Goal: Task Accomplishment & Management: Manage account settings

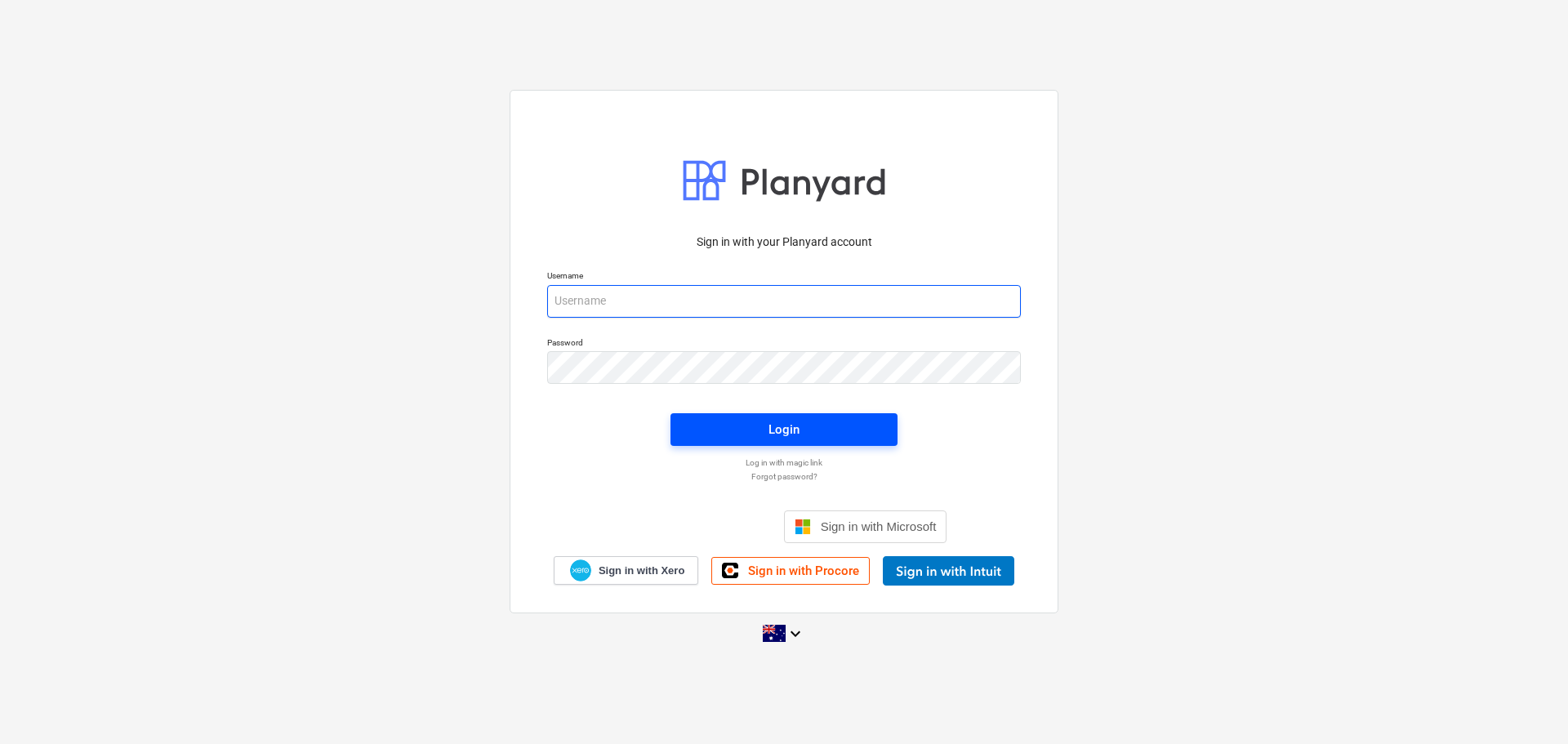
type input "[EMAIL_ADDRESS][DOMAIN_NAME]"
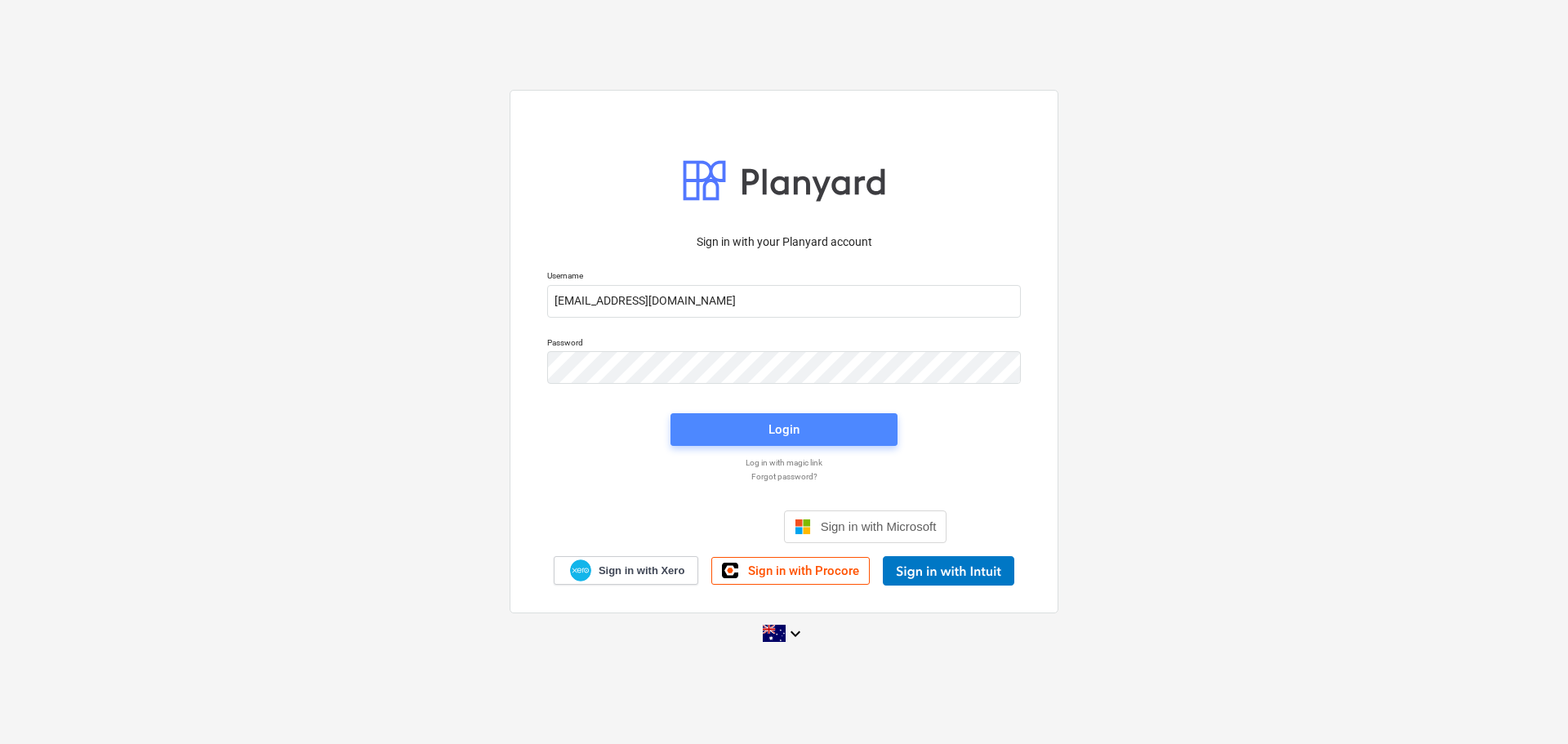
click at [780, 430] on div "Login" at bounding box center [784, 429] width 31 height 21
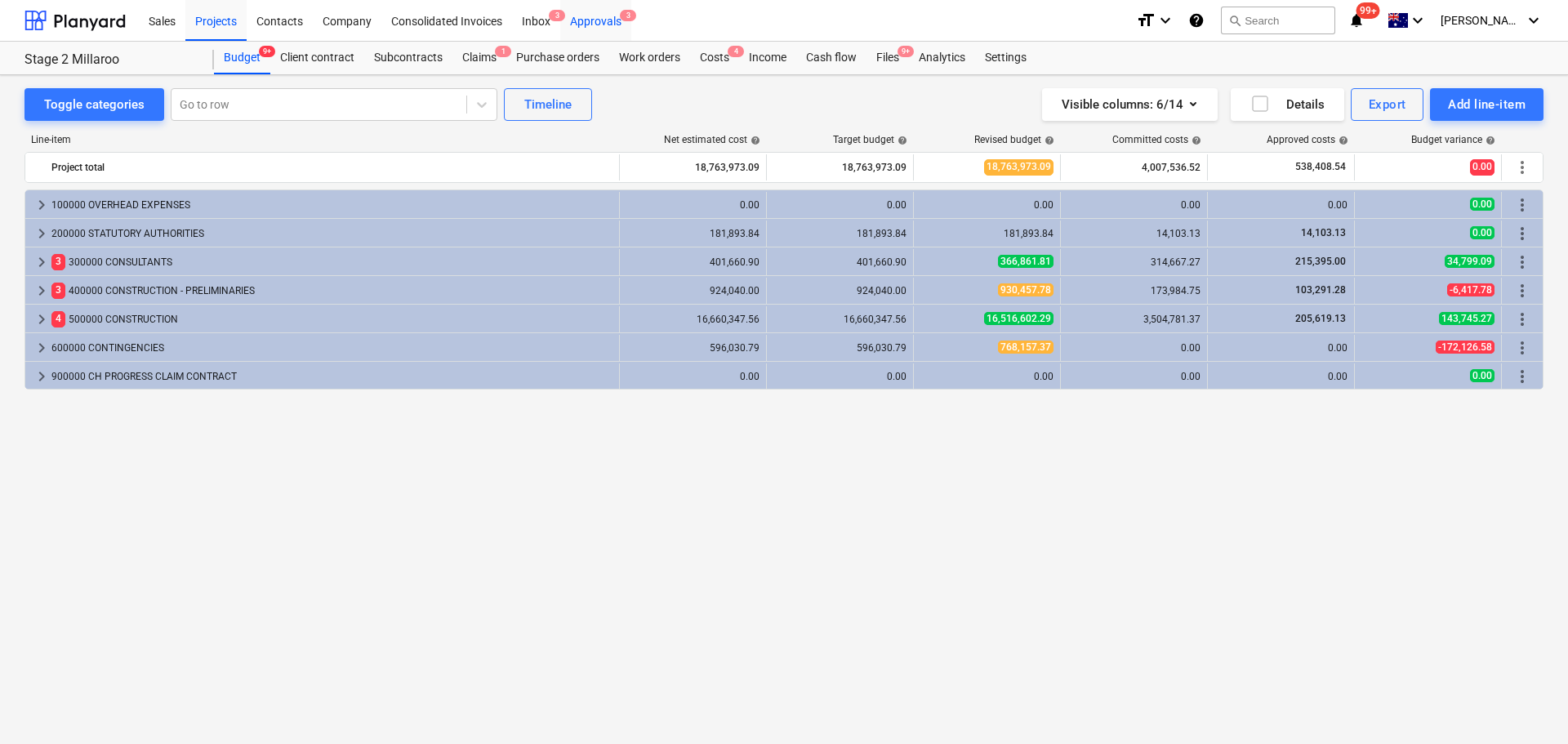
click at [608, 17] on div "Approvals 3" at bounding box center [595, 20] width 71 height 42
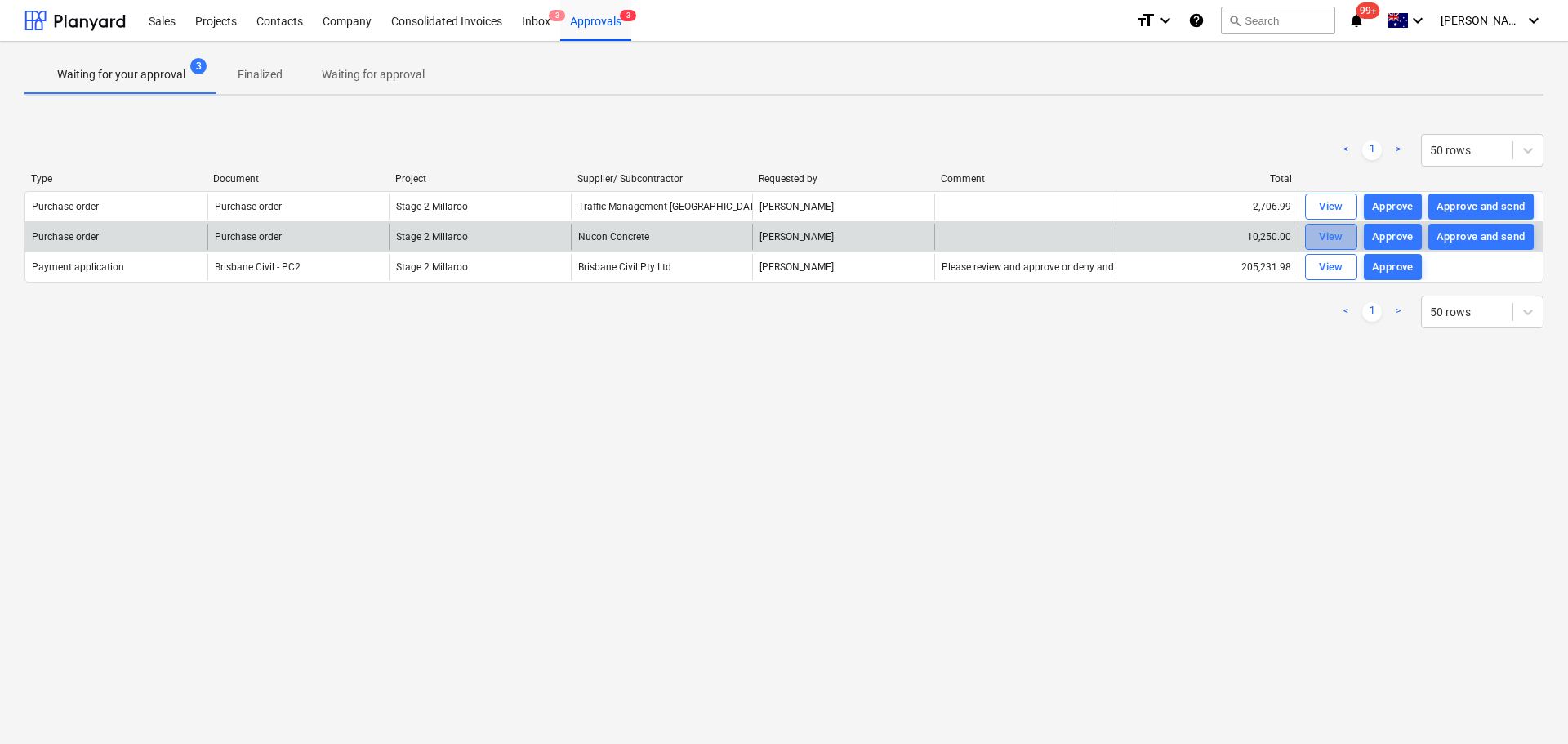
click at [1337, 236] on div "View" at bounding box center [1331, 237] width 25 height 19
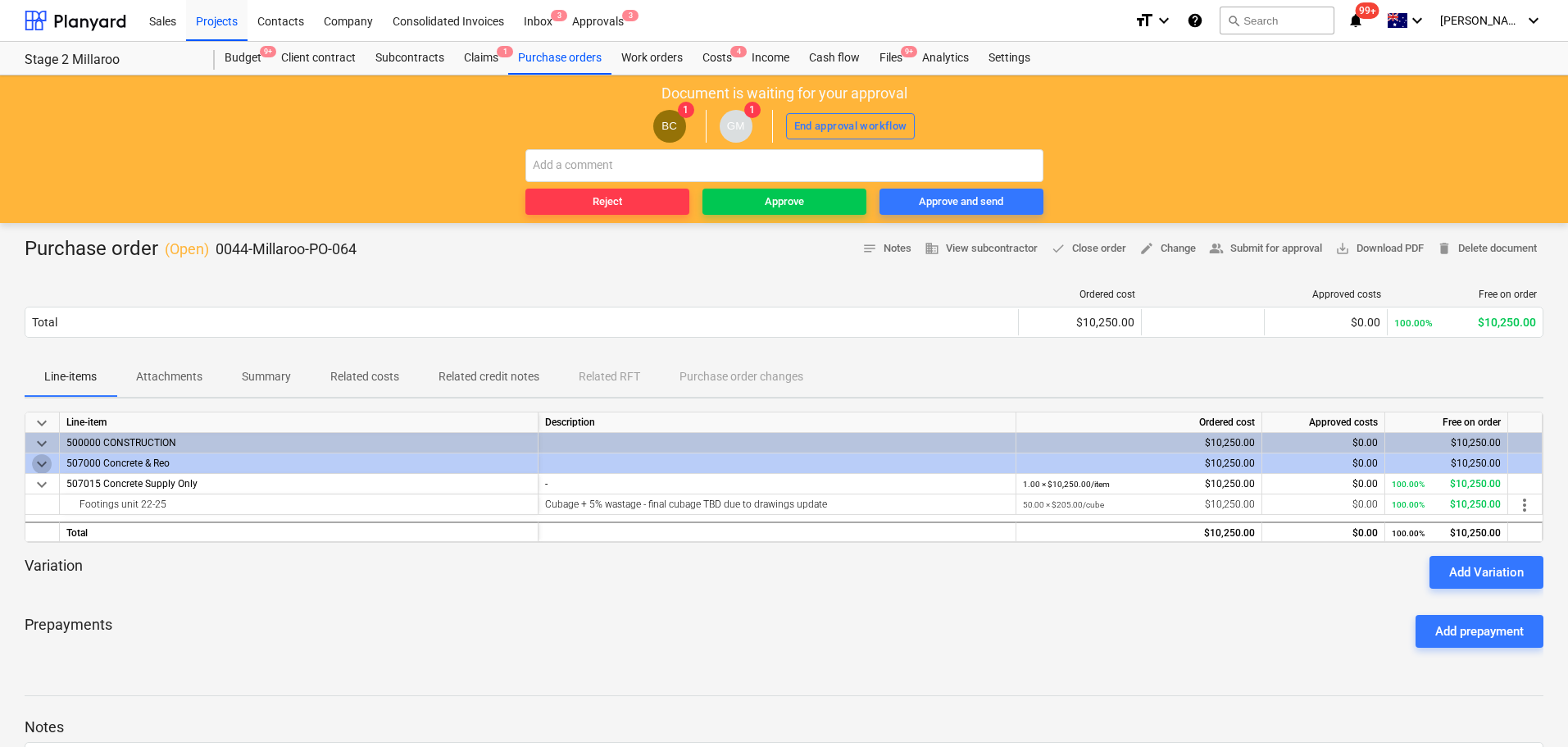
click at [42, 462] on span "keyboard_arrow_down" at bounding box center [41, 463] width 20 height 20
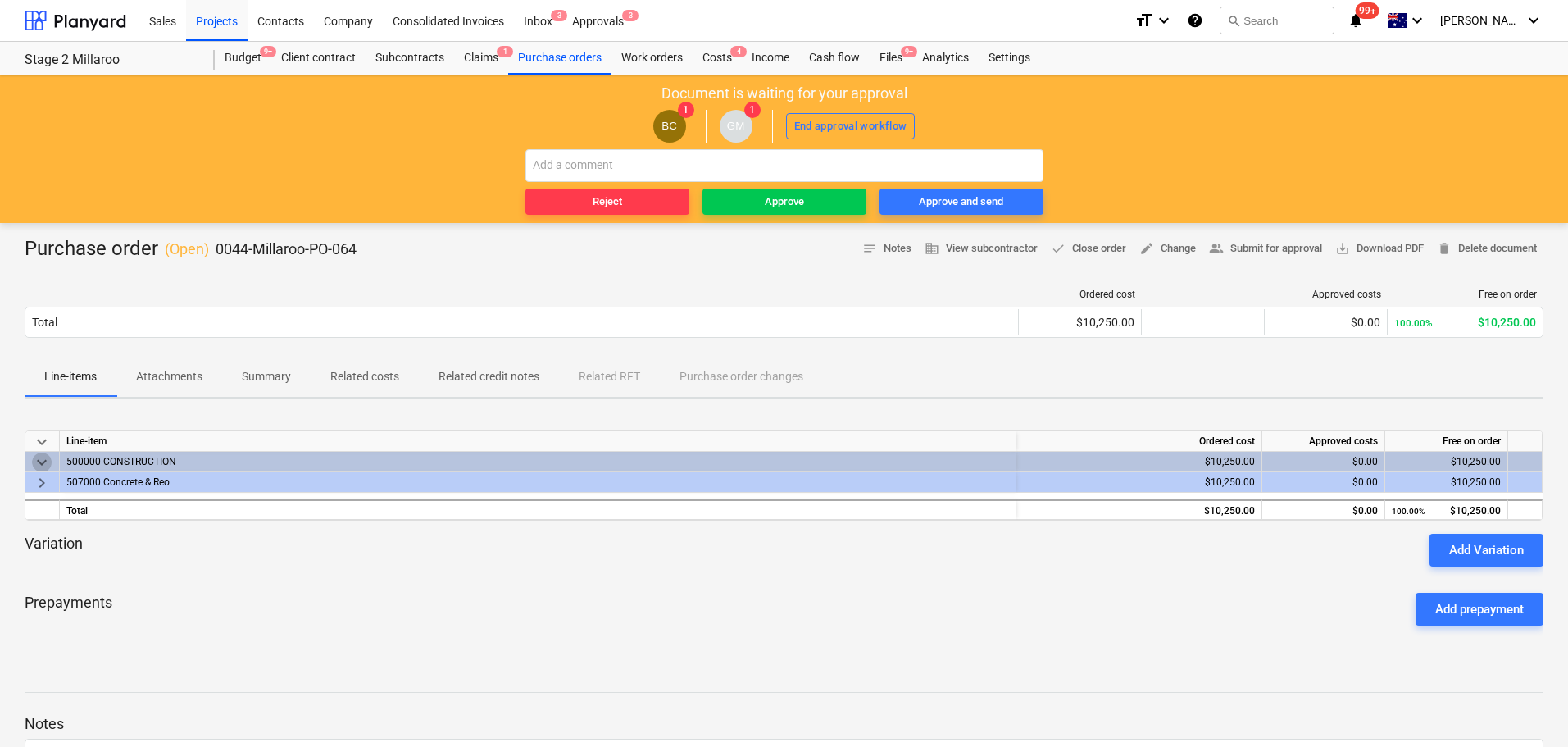
click at [42, 462] on span "keyboard_arrow_down" at bounding box center [41, 462] width 20 height 20
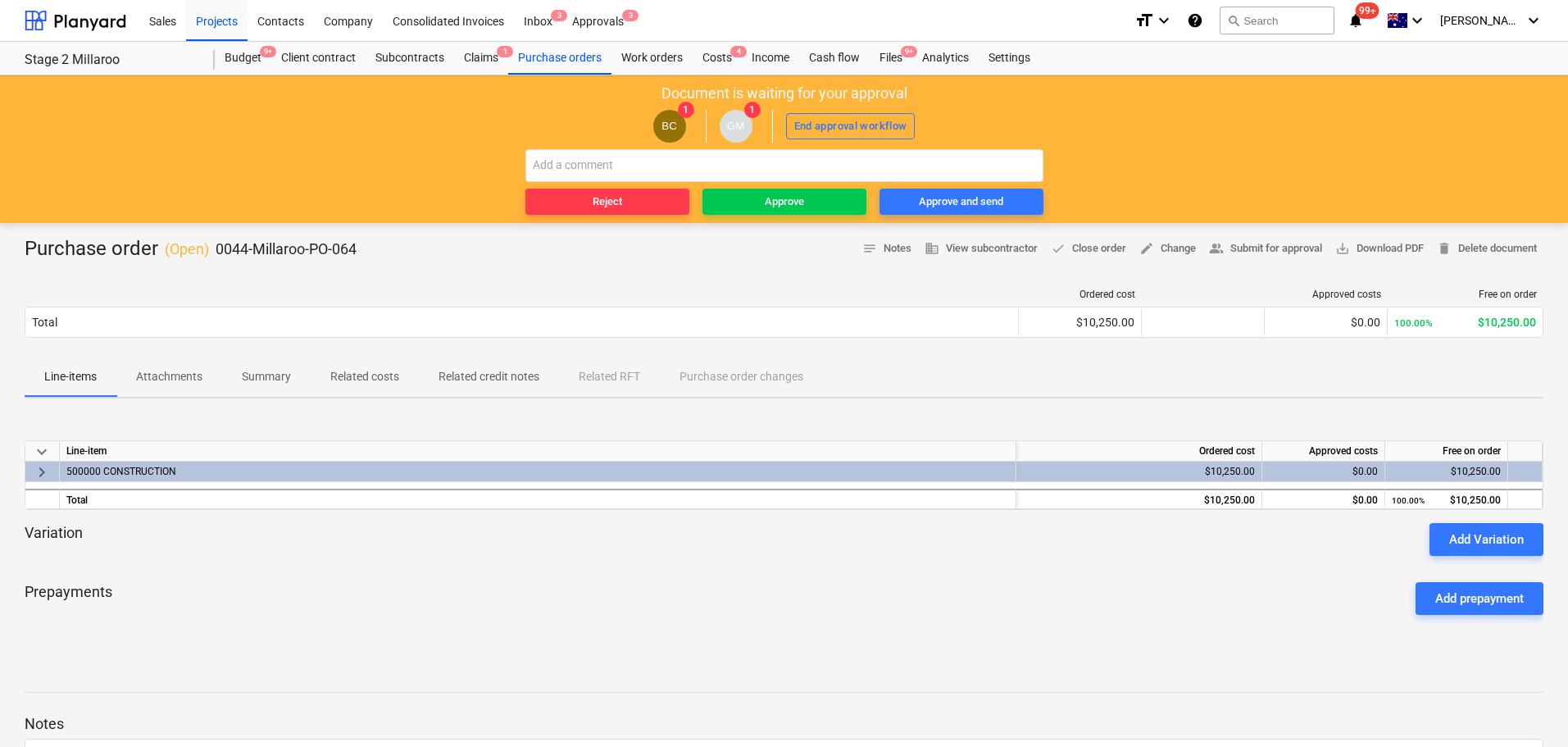
click at [42, 468] on span "keyboard_arrow_right" at bounding box center [41, 472] width 20 height 20
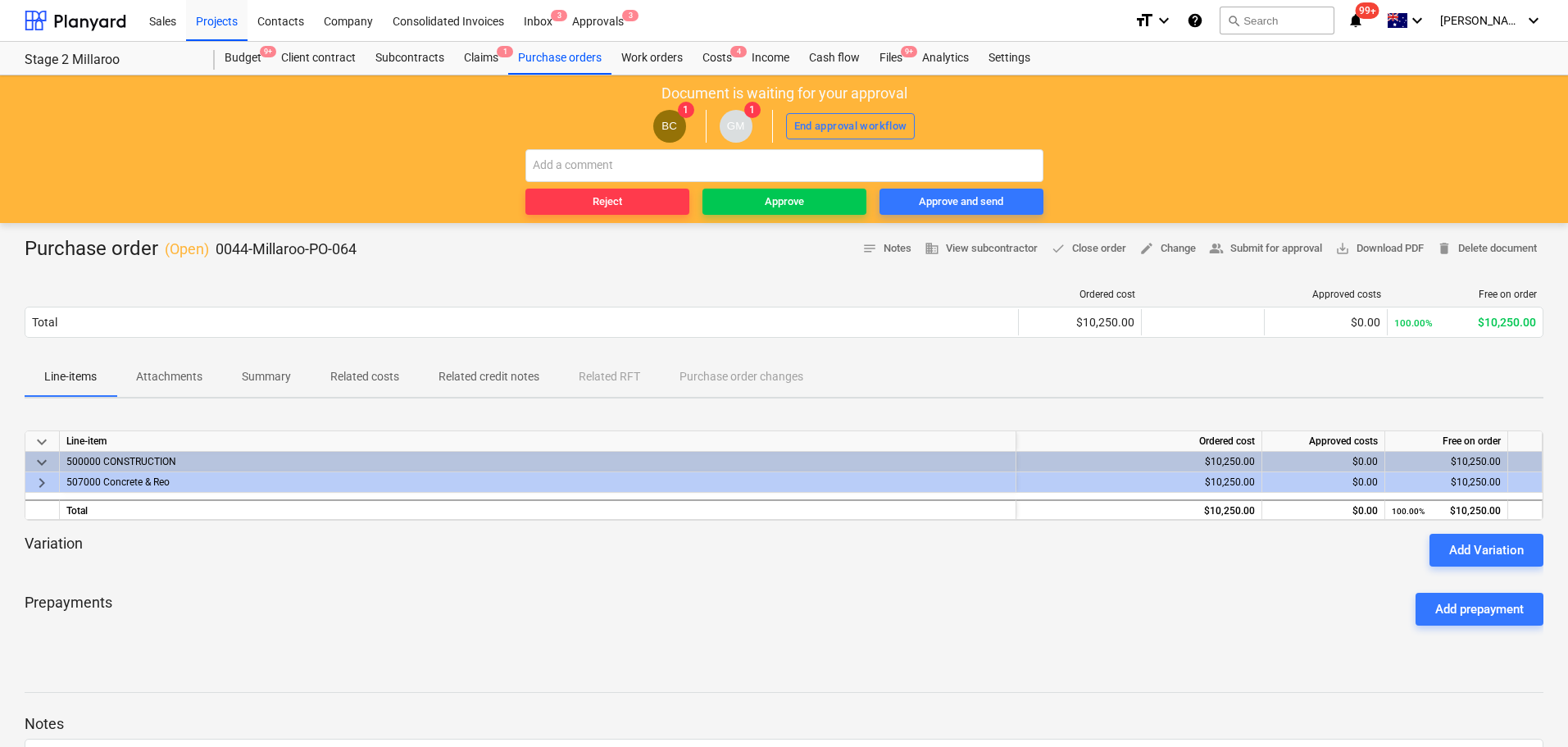
click at [43, 480] on span "keyboard_arrow_right" at bounding box center [41, 482] width 20 height 20
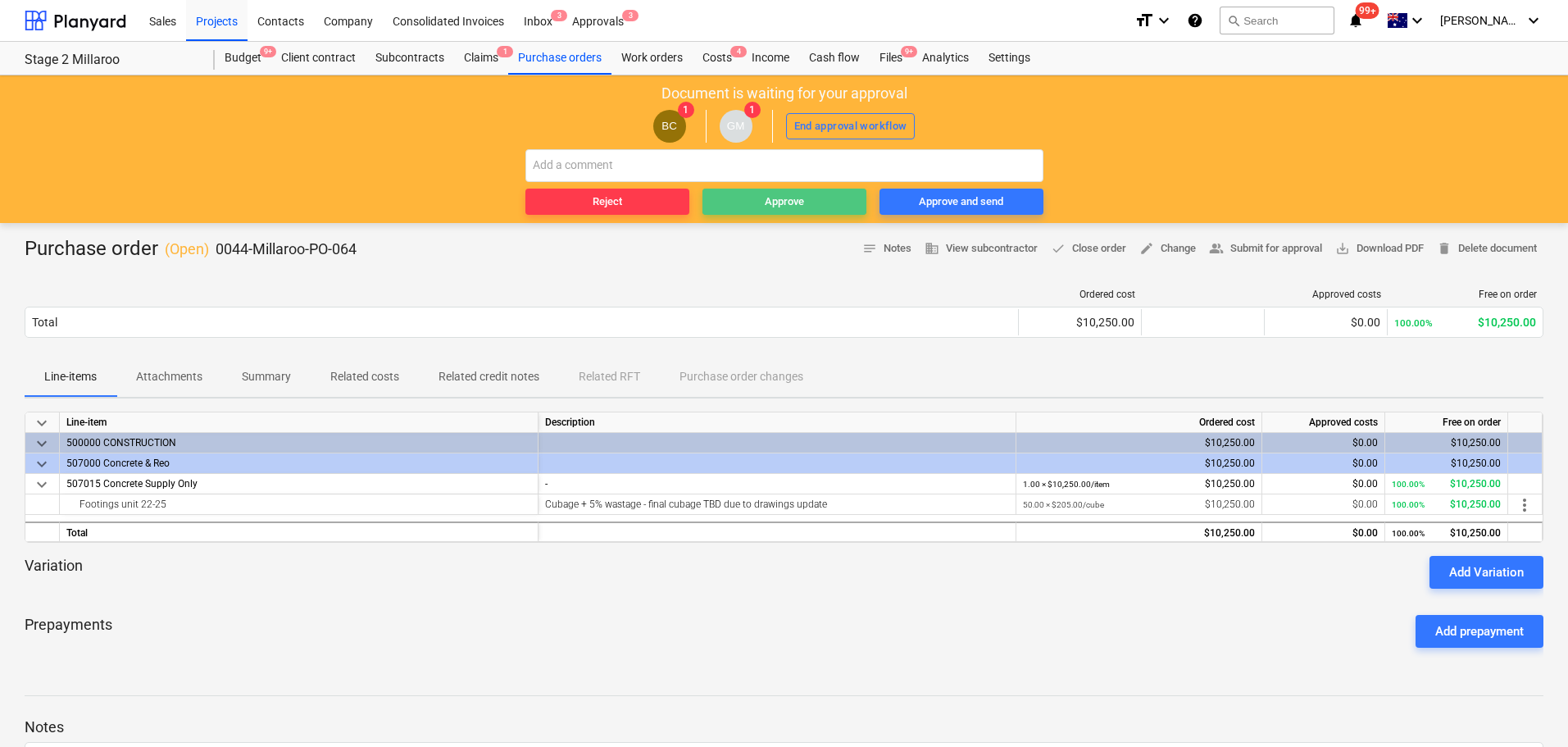
click at [760, 200] on span "Approve" at bounding box center [784, 202] width 151 height 19
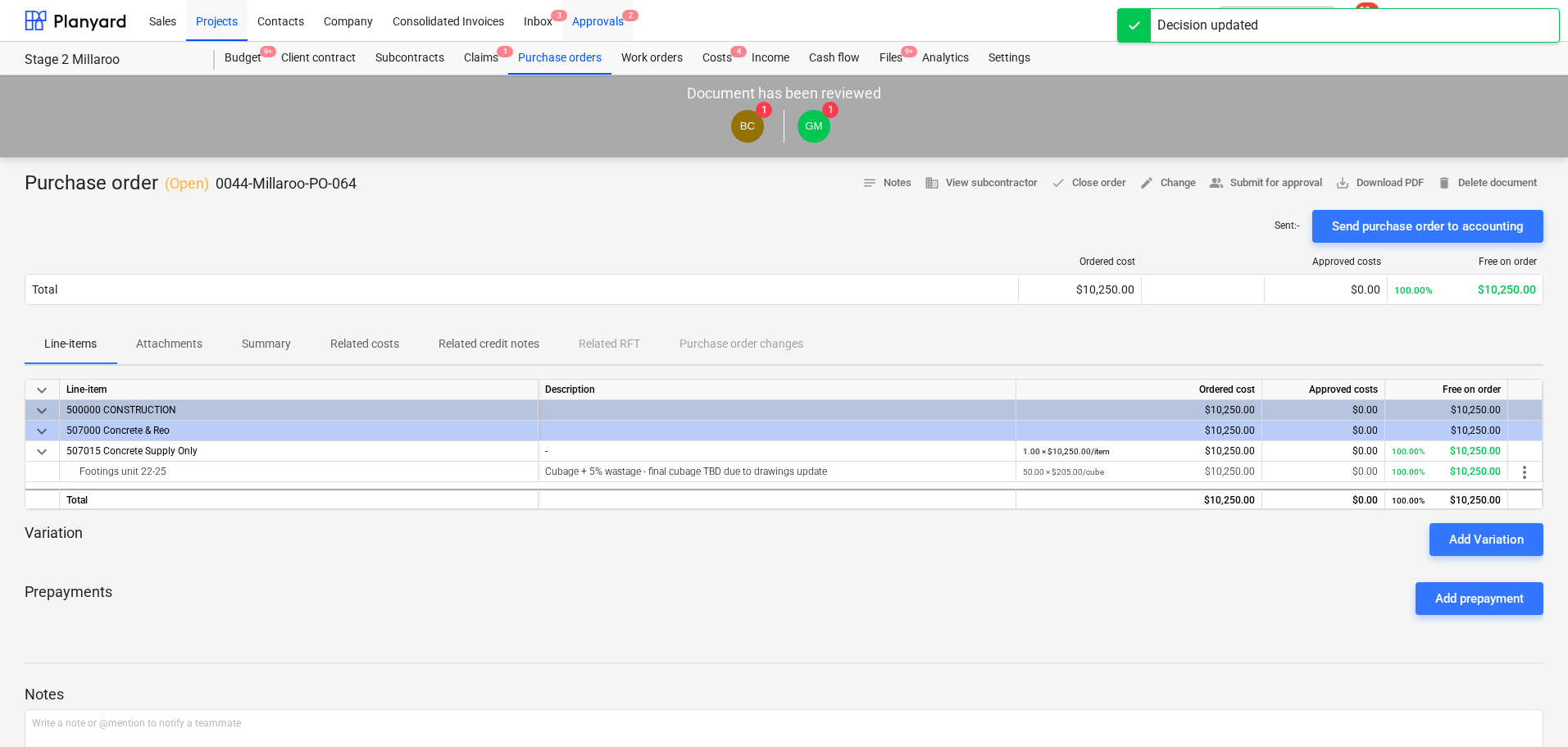
click at [601, 17] on div "Approvals 2" at bounding box center [598, 20] width 71 height 42
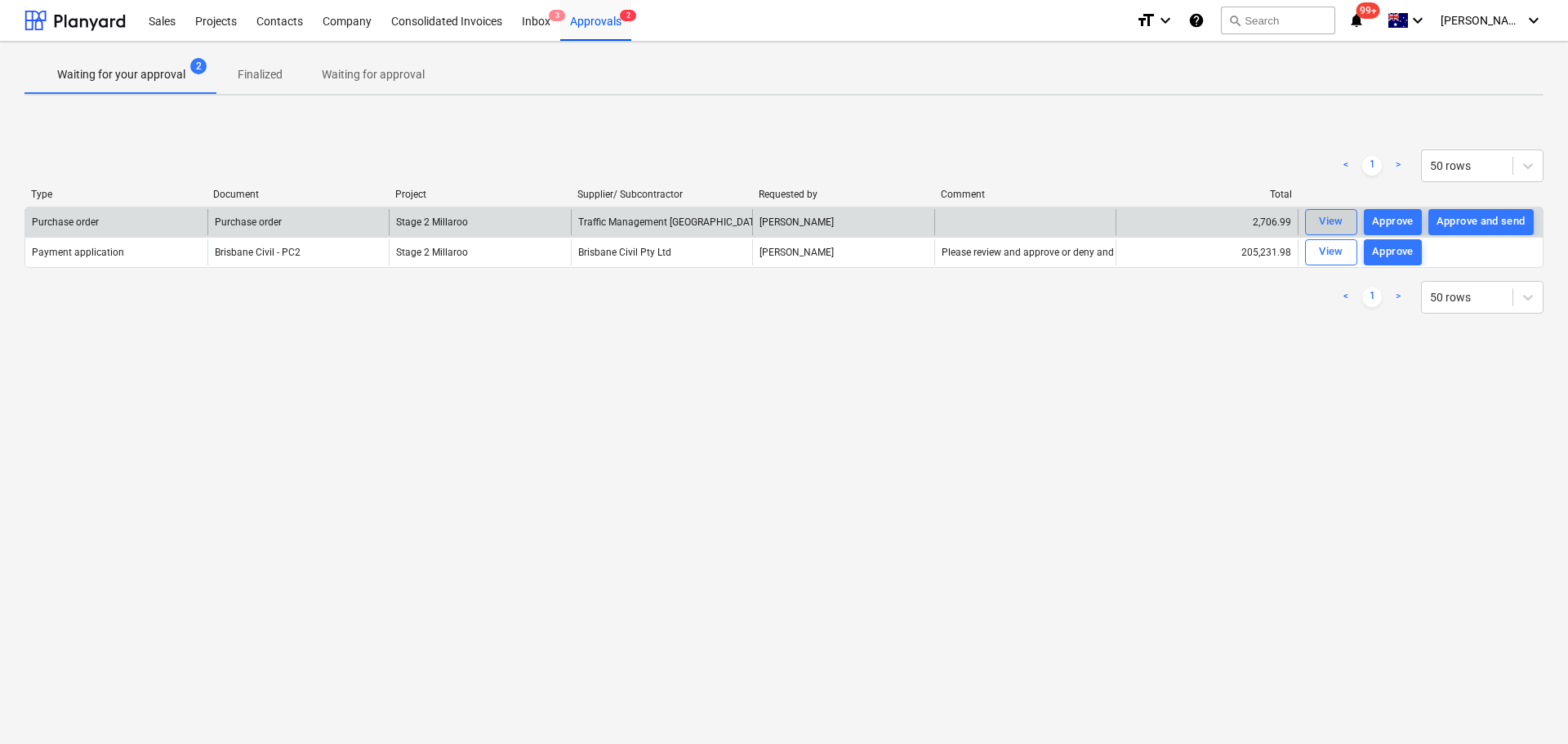
click at [1323, 220] on div "View" at bounding box center [1331, 222] width 25 height 19
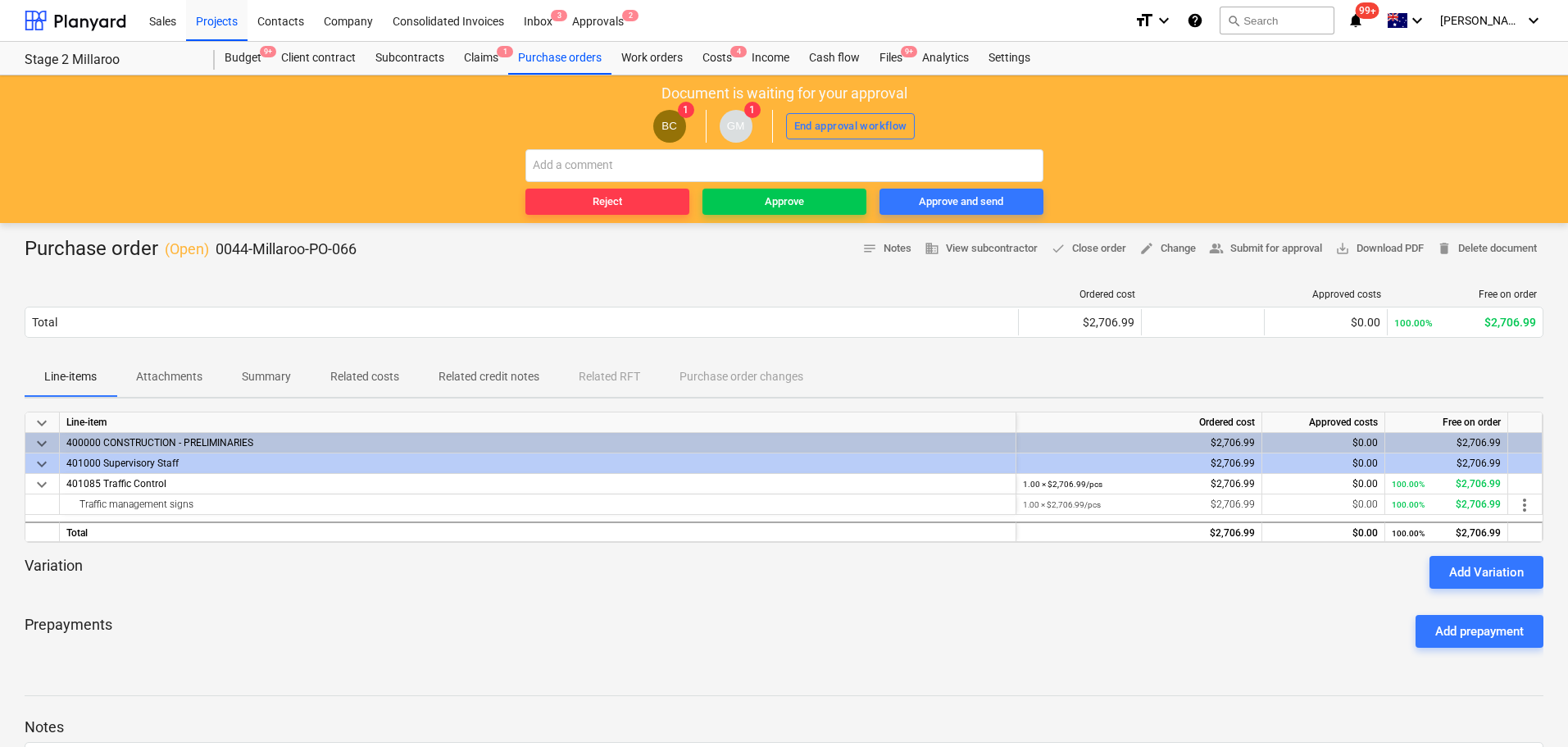
click at [174, 374] on p "Attachments" at bounding box center [170, 377] width 67 height 17
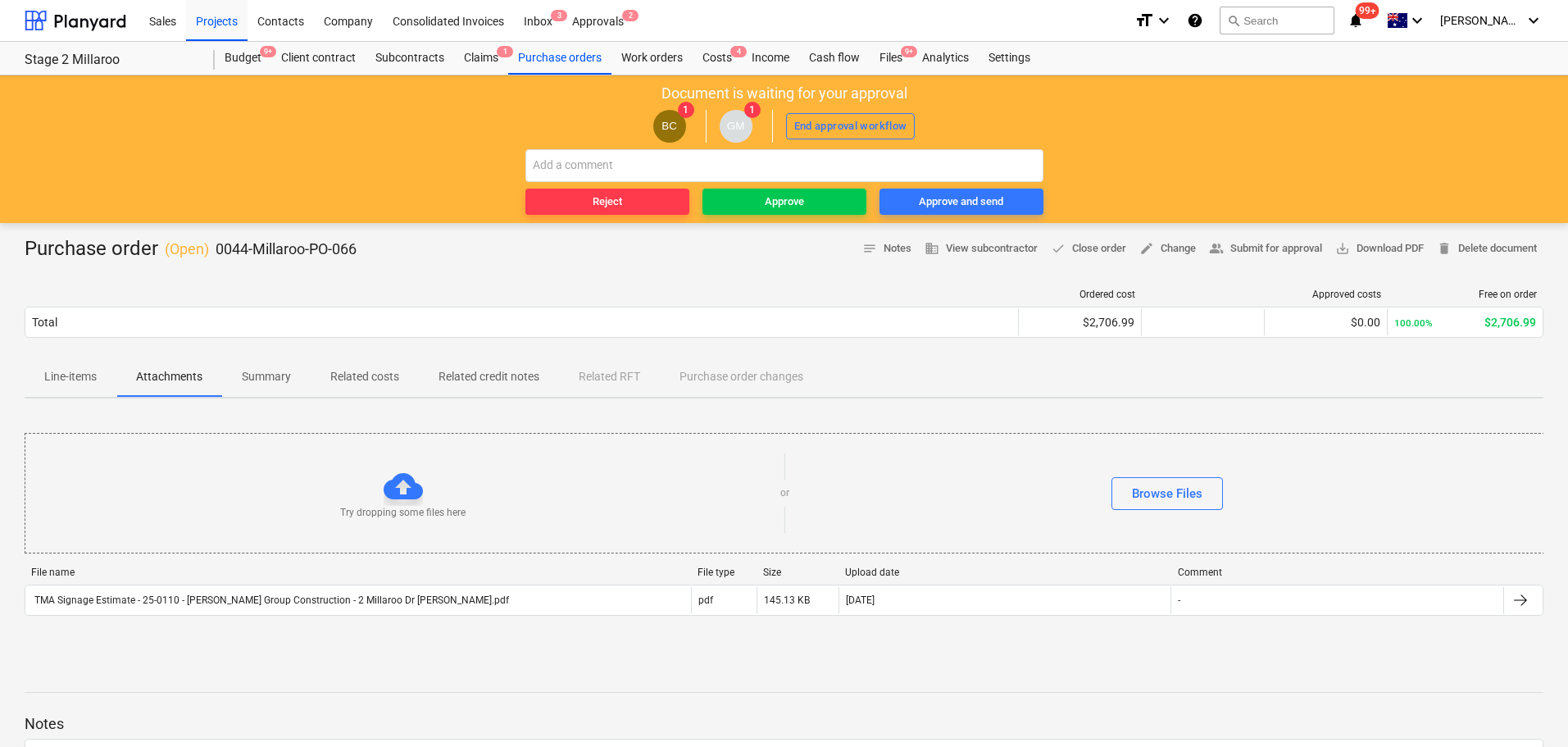
click at [88, 374] on p "Line-items" at bounding box center [70, 377] width 52 height 17
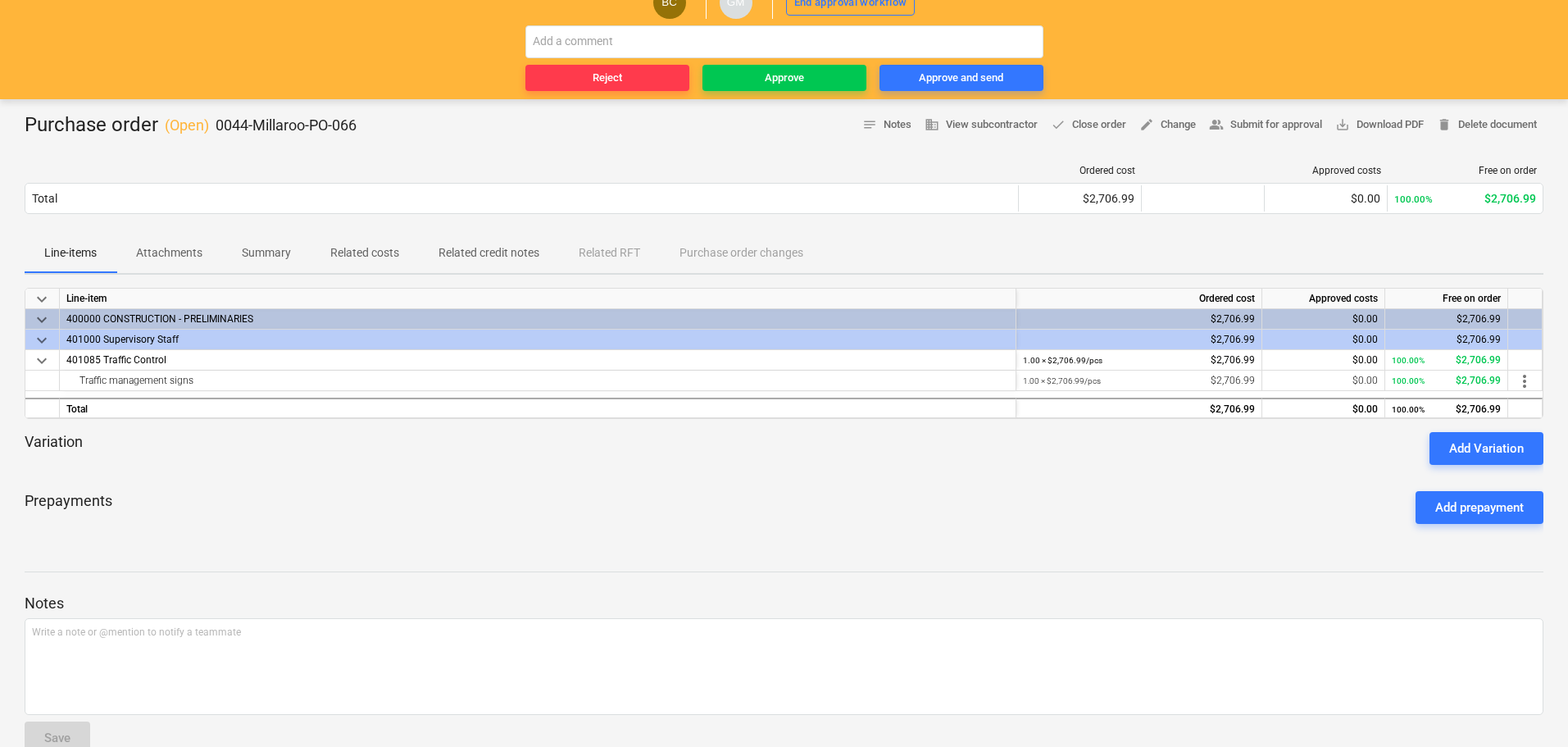
scroll to position [158, 0]
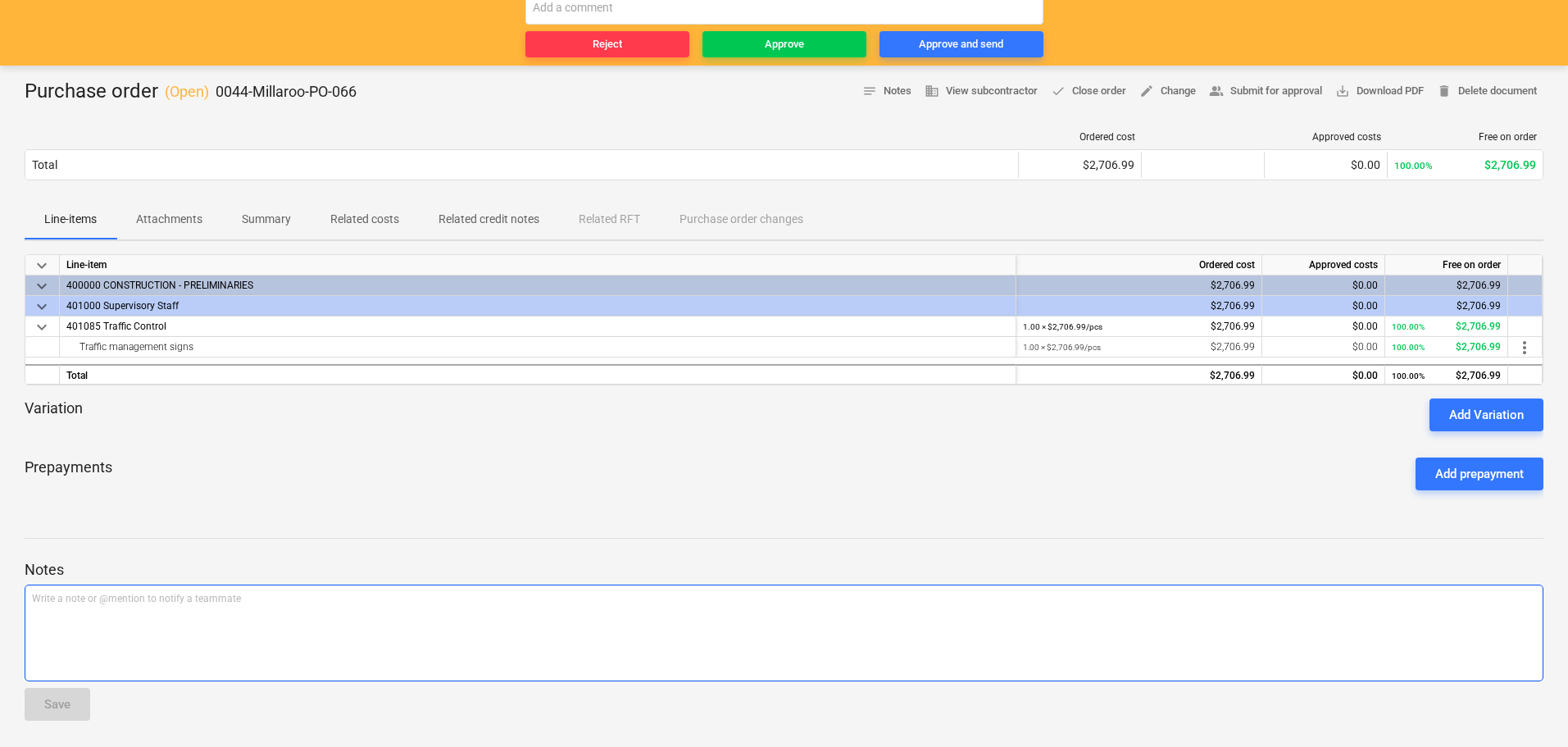
click at [77, 603] on p "Write a note or @mention to notify a teammate ﻿" at bounding box center [784, 599] width 1504 height 14
click at [135, 600] on span "Hey Billy can you pleas eobtain a written quote" at bounding box center [163, 598] width 263 height 11
click at [138, 601] on span "Hey Billy can you pleaseobtain a written quote" at bounding box center [162, 598] width 260 height 11
click at [245, 602] on p "Hey Billy can you please obtain a written quote" at bounding box center [784, 599] width 1504 height 14
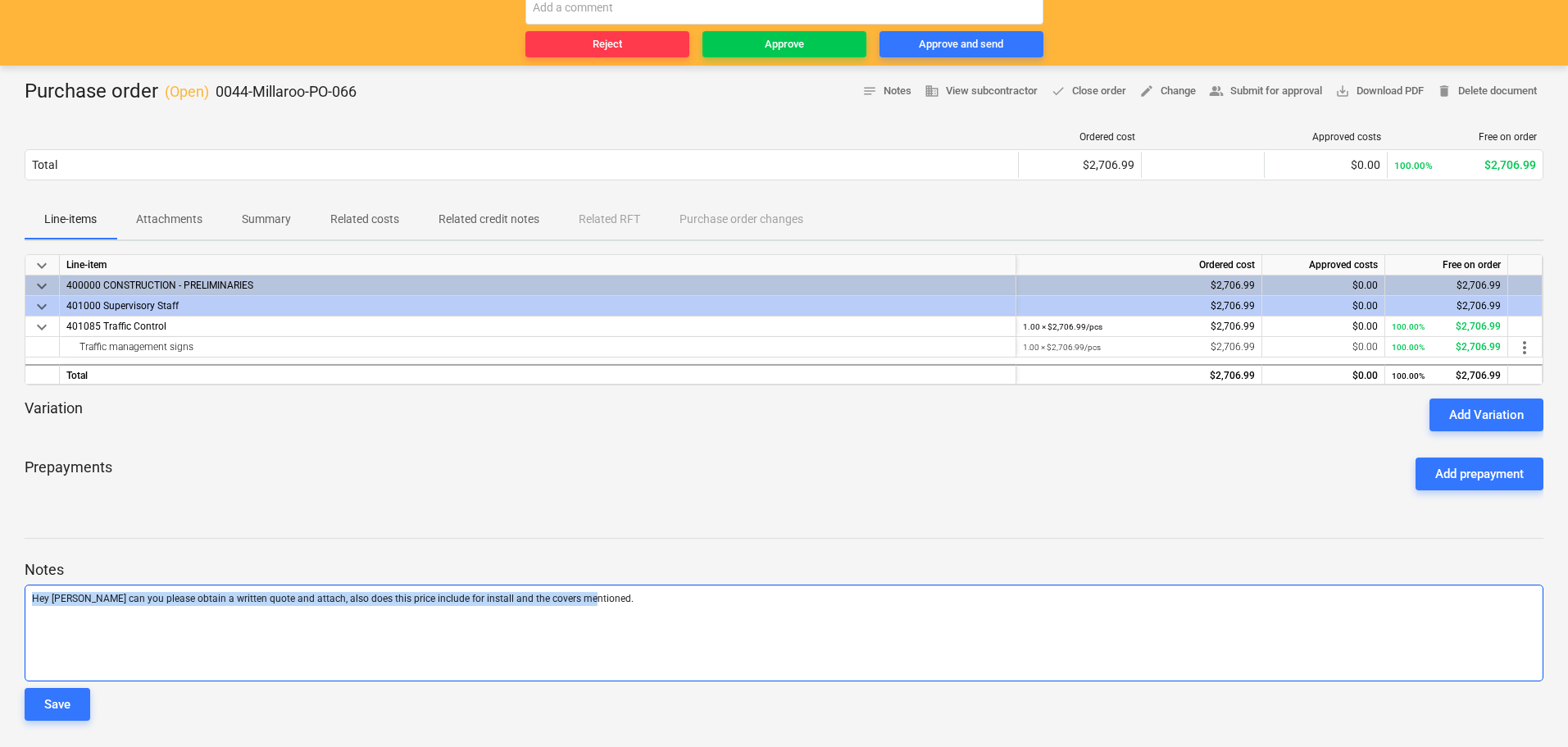
drag, startPoint x: 33, startPoint y: 599, endPoint x: 586, endPoint y: 600, distance: 553.0
click at [586, 600] on p "Hey Billy can you please obtain a written quote and attach, also does this pric…" at bounding box center [784, 599] width 1504 height 14
copy span "Hey Billy can you please obtain a written quote and attach, also does this pric…"
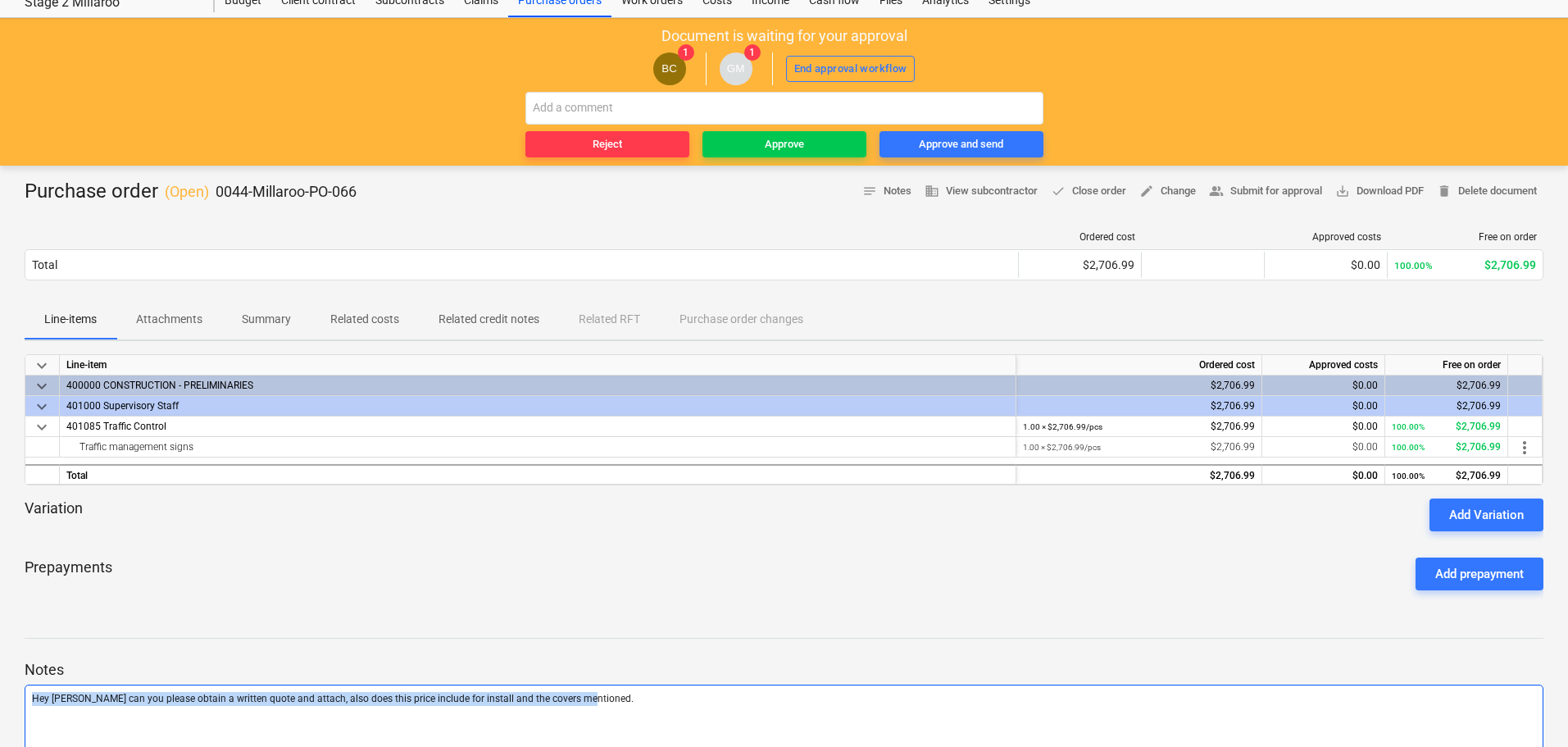
scroll to position [22, 0]
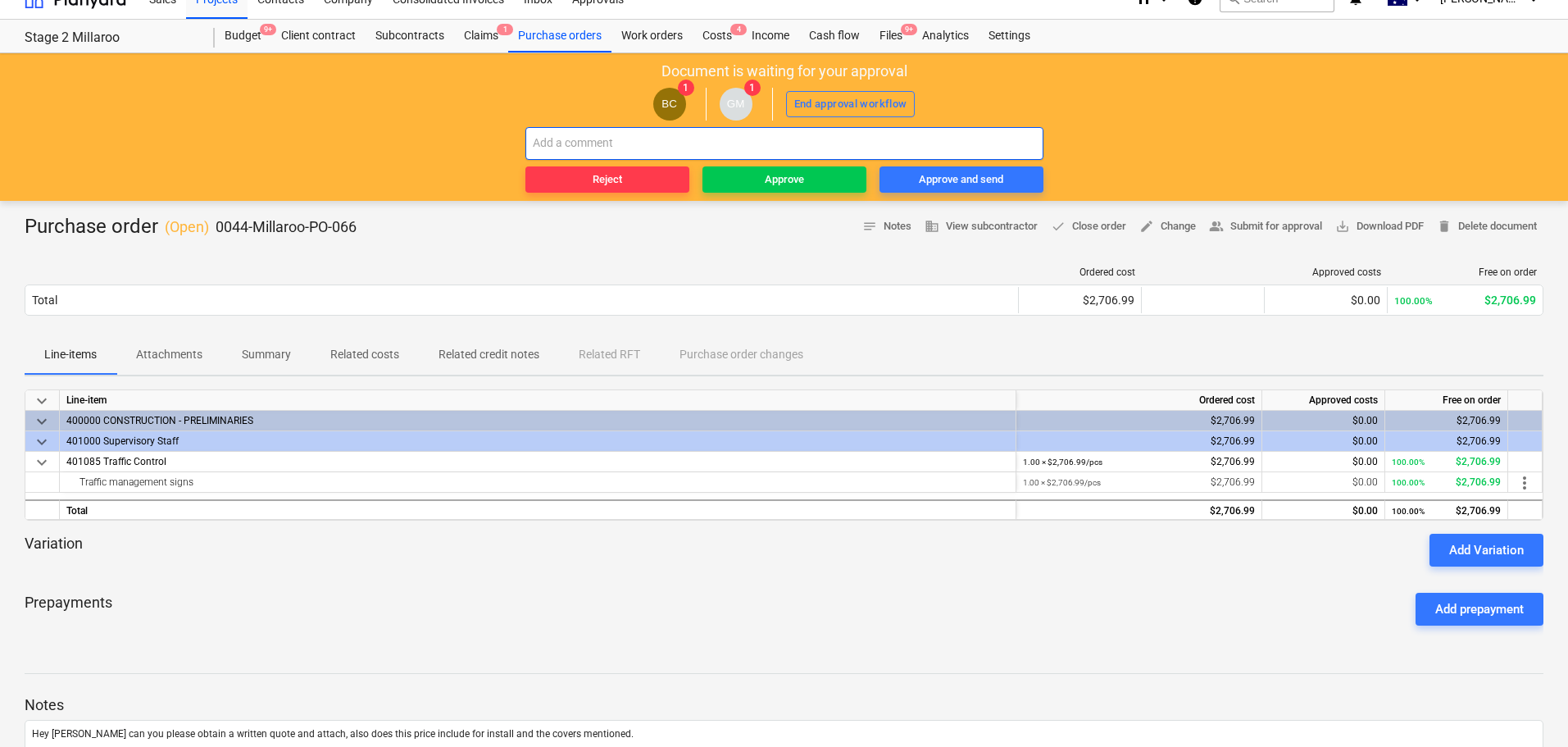
click at [565, 146] on input "text" at bounding box center [784, 143] width 518 height 33
paste input "Hey Billy can you please obtain a written quote and attach, also does this pric…"
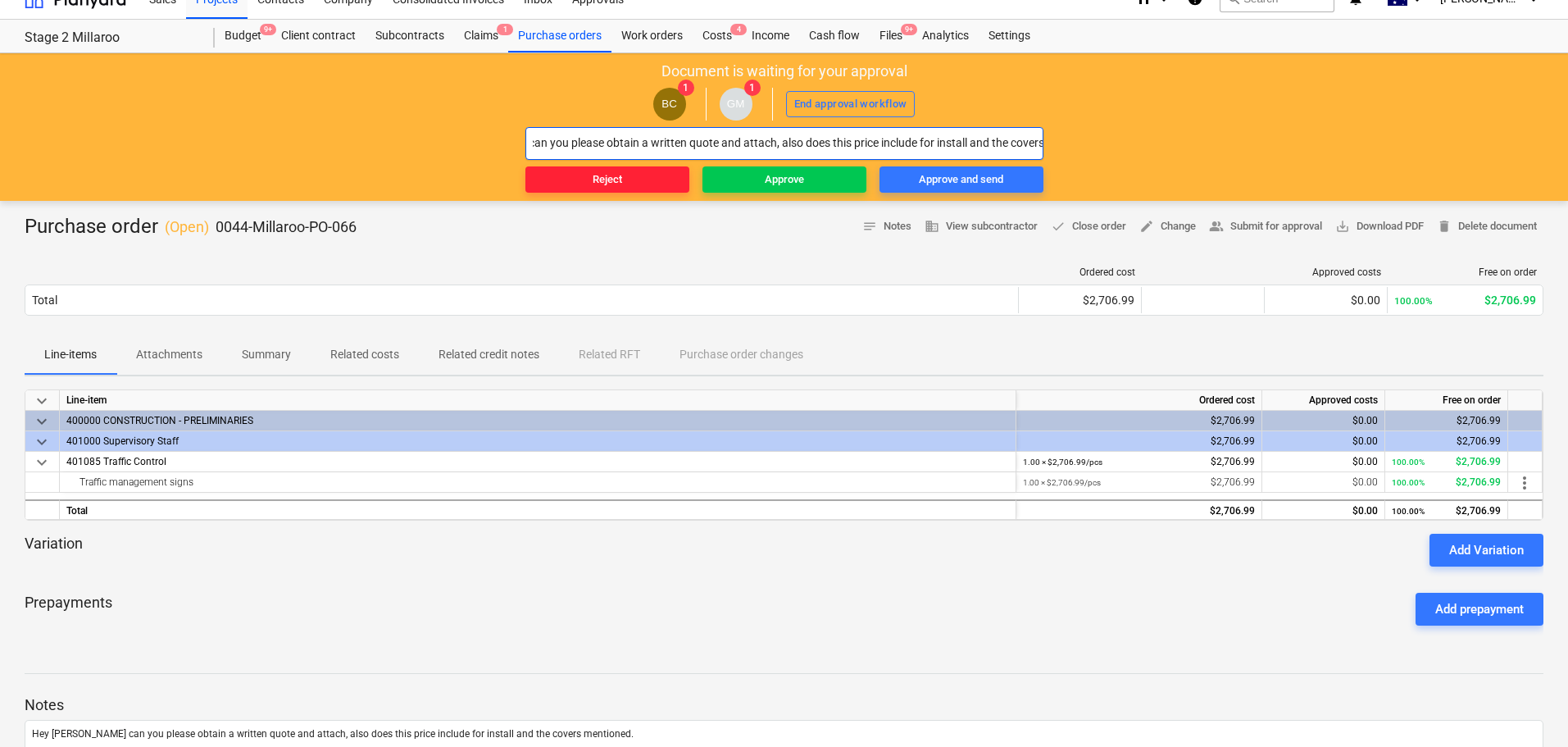
type input "Hey Billy can you please obtain a written quote and attach, also does this pric…"
click at [583, 183] on span "Reject" at bounding box center [607, 180] width 151 height 19
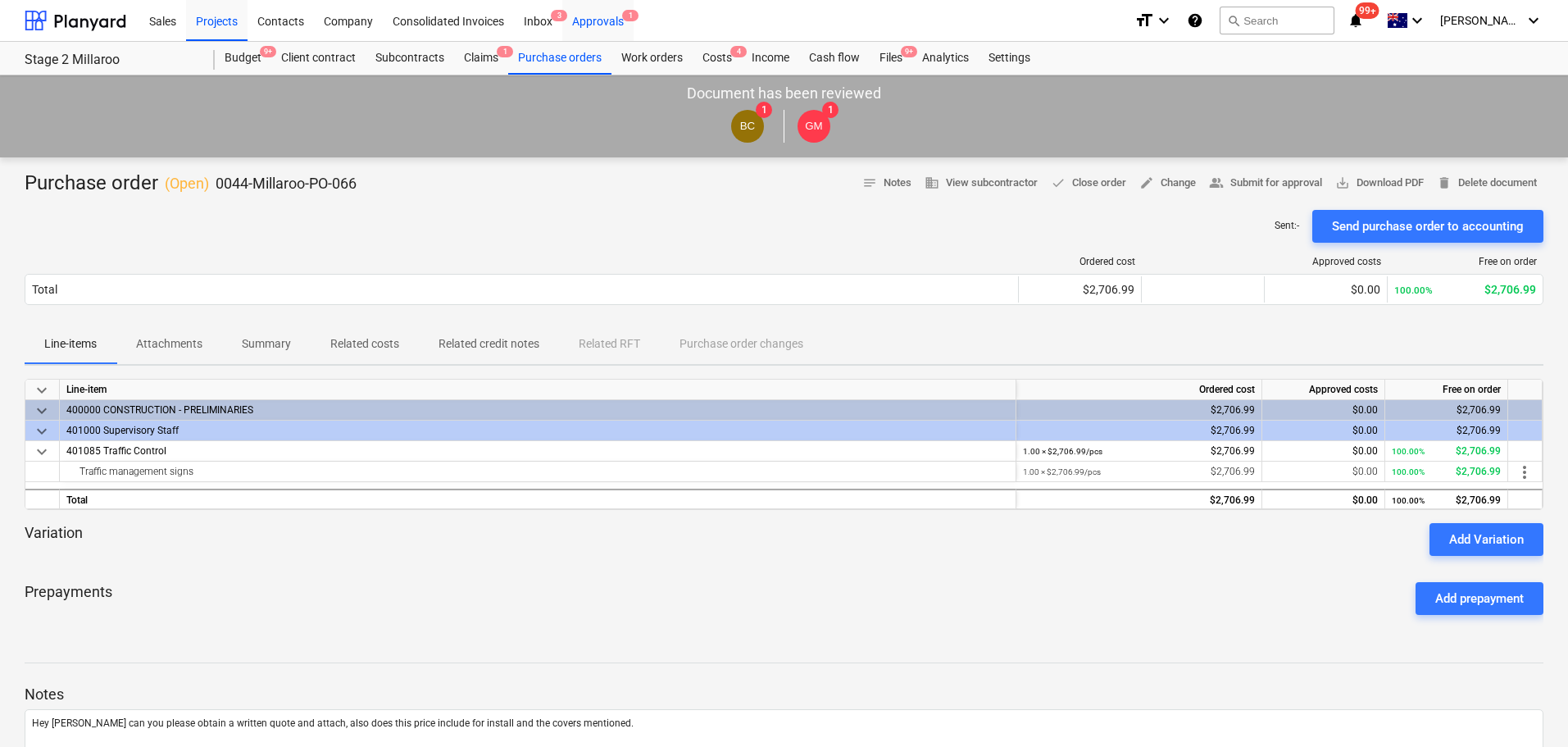
click at [605, 22] on div "Approvals 1" at bounding box center [598, 20] width 71 height 42
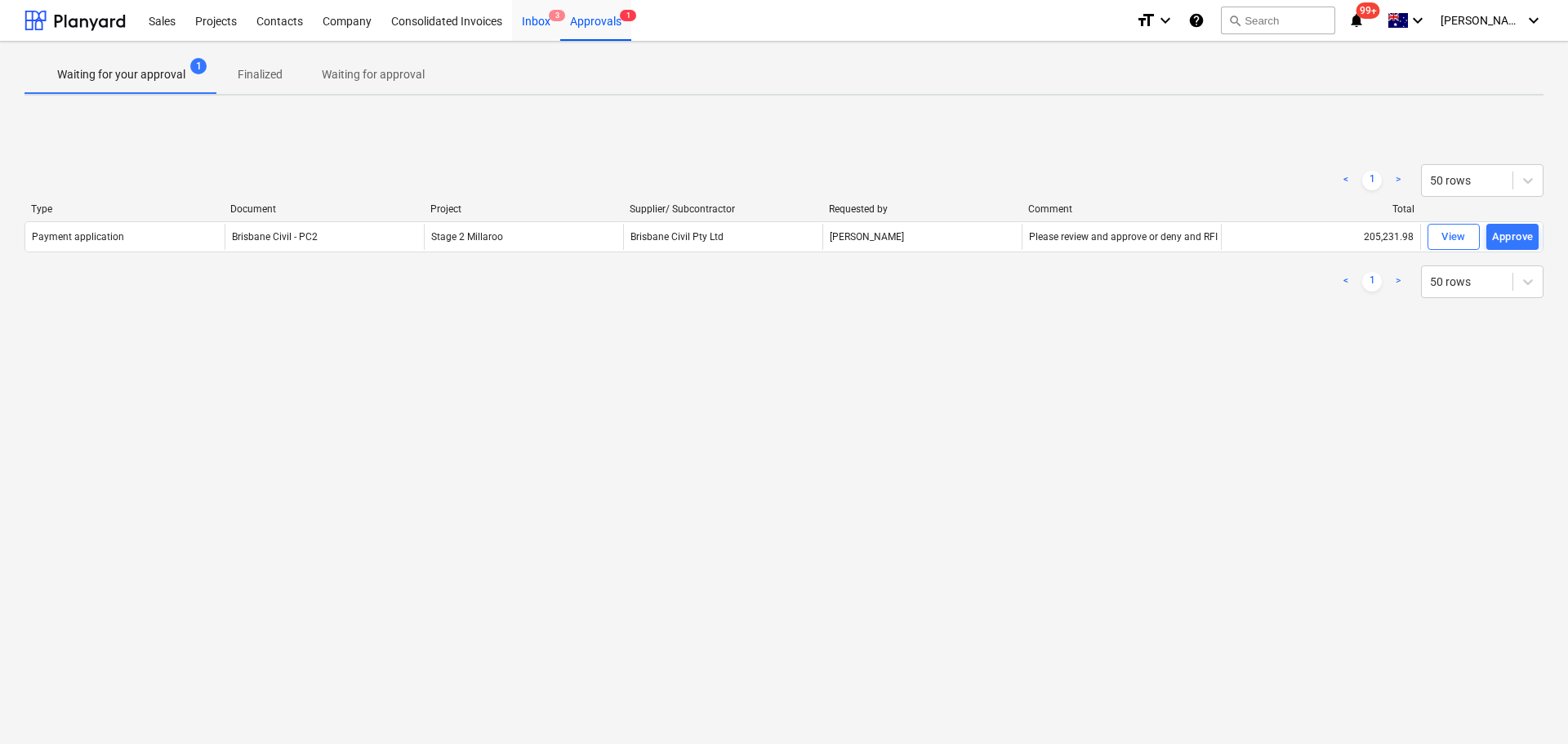
click at [545, 20] on div "Inbox 3" at bounding box center [536, 20] width 48 height 42
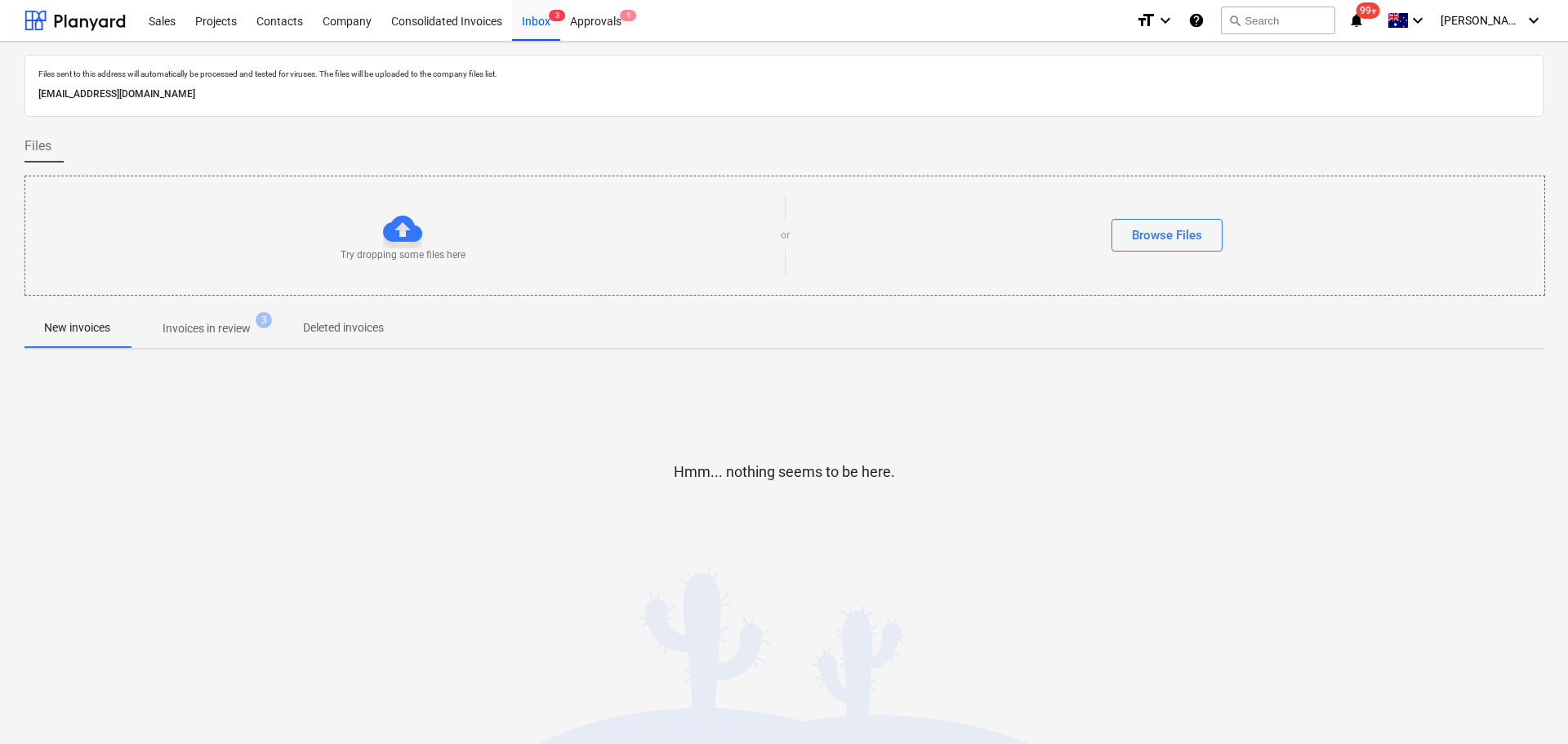
click at [206, 331] on p "Invoices in review" at bounding box center [206, 328] width 88 height 17
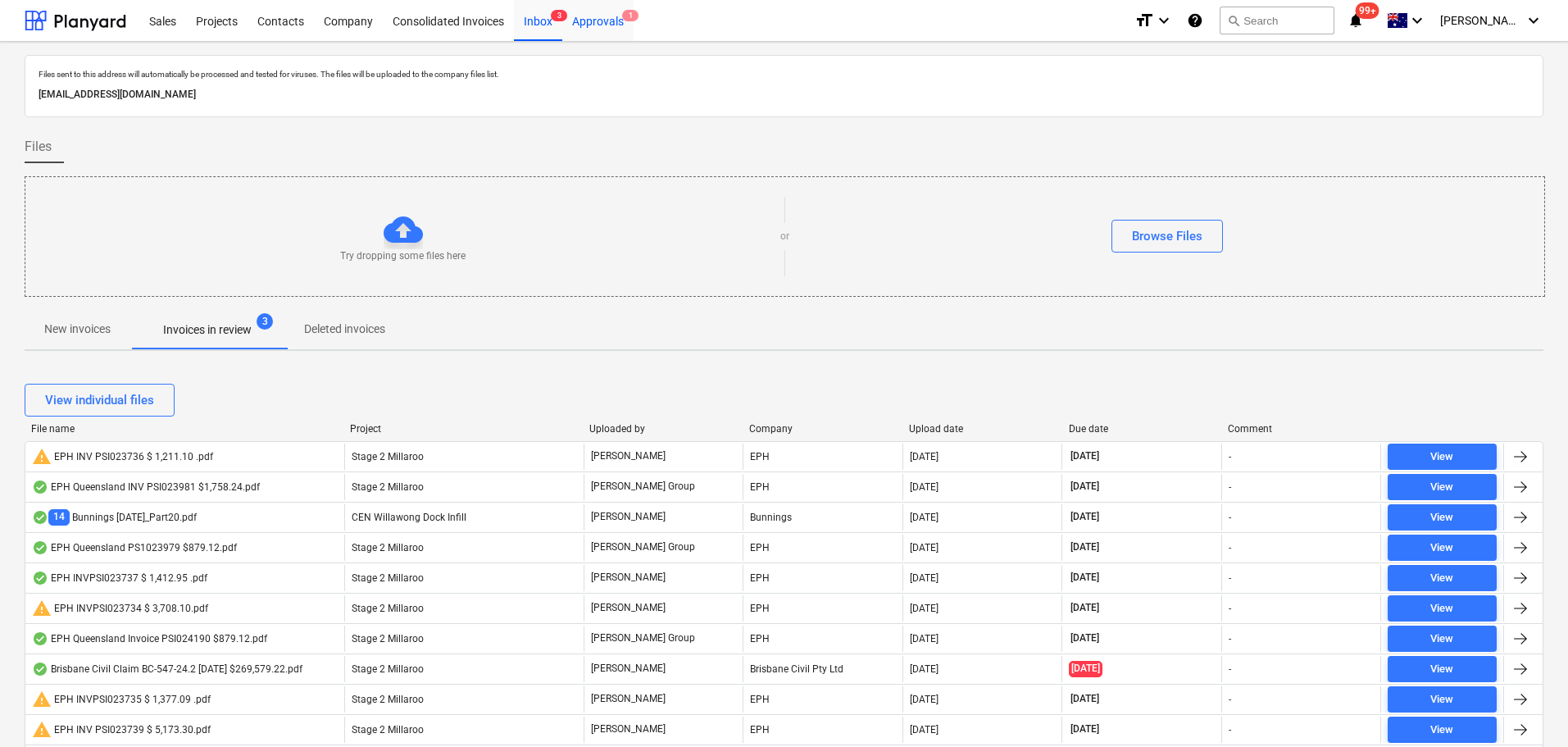
click at [603, 26] on div "Approvals 1" at bounding box center [598, 20] width 71 height 42
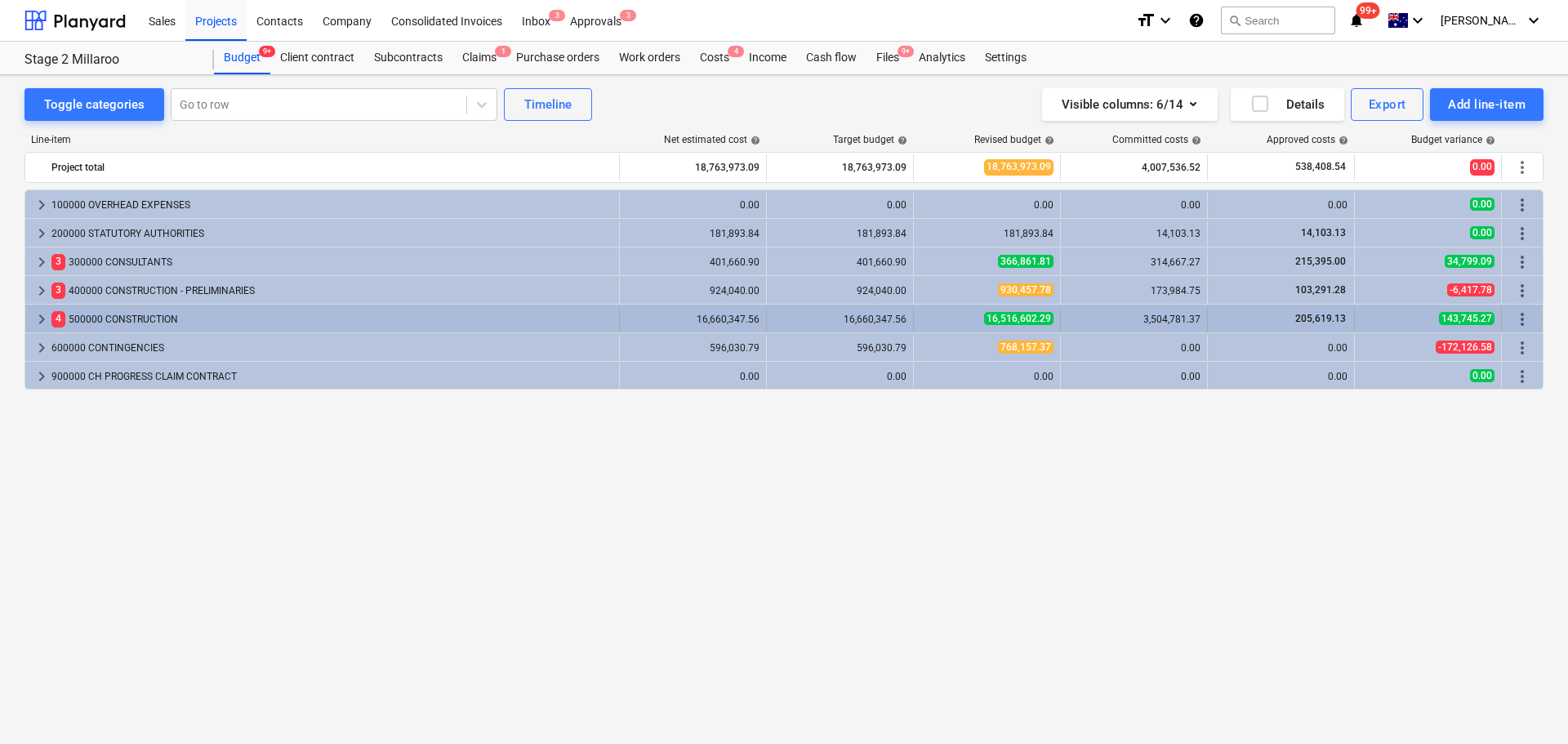
click at [39, 316] on span "keyboard_arrow_right" at bounding box center [41, 319] width 20 height 20
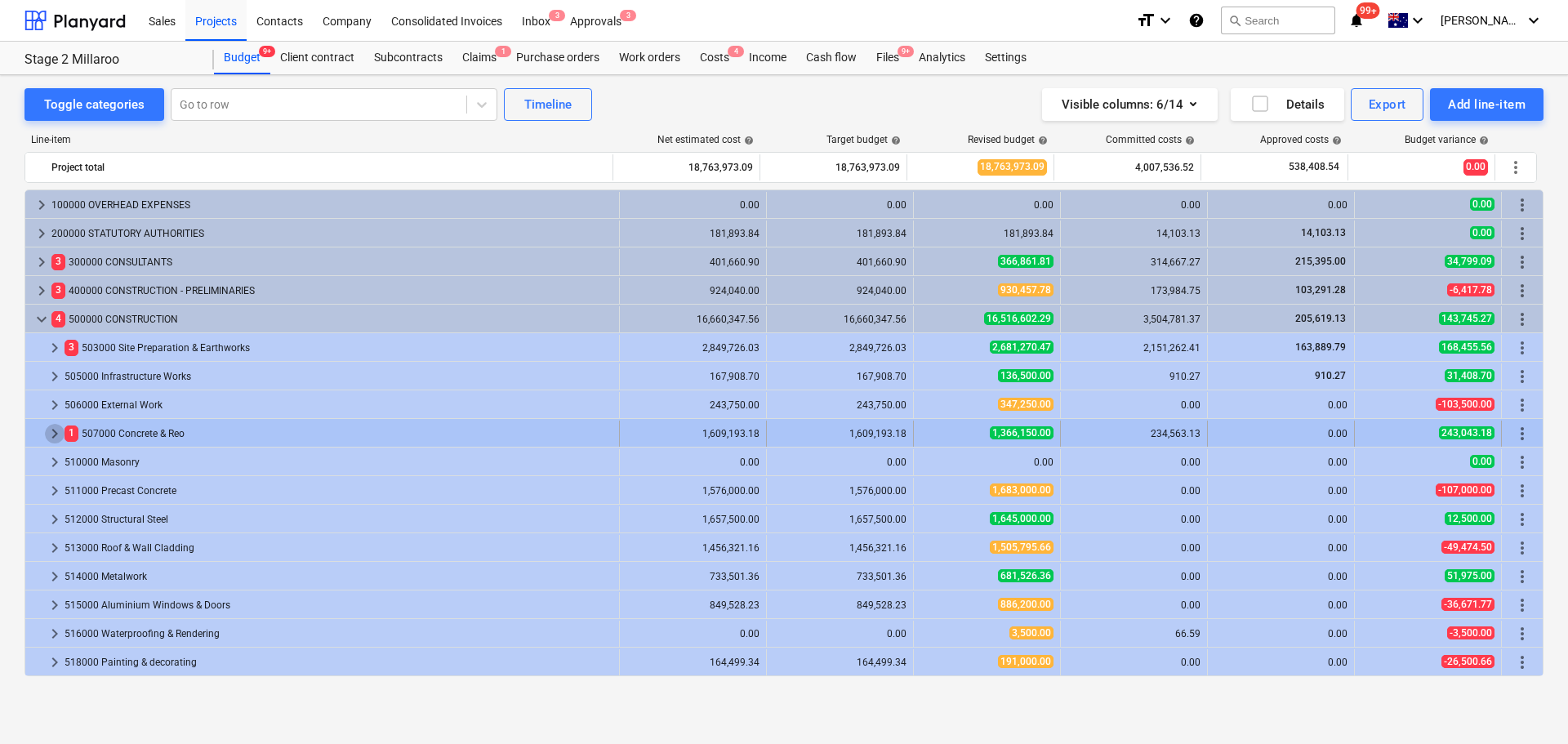
click at [59, 433] on span "keyboard_arrow_right" at bounding box center [55, 433] width 20 height 20
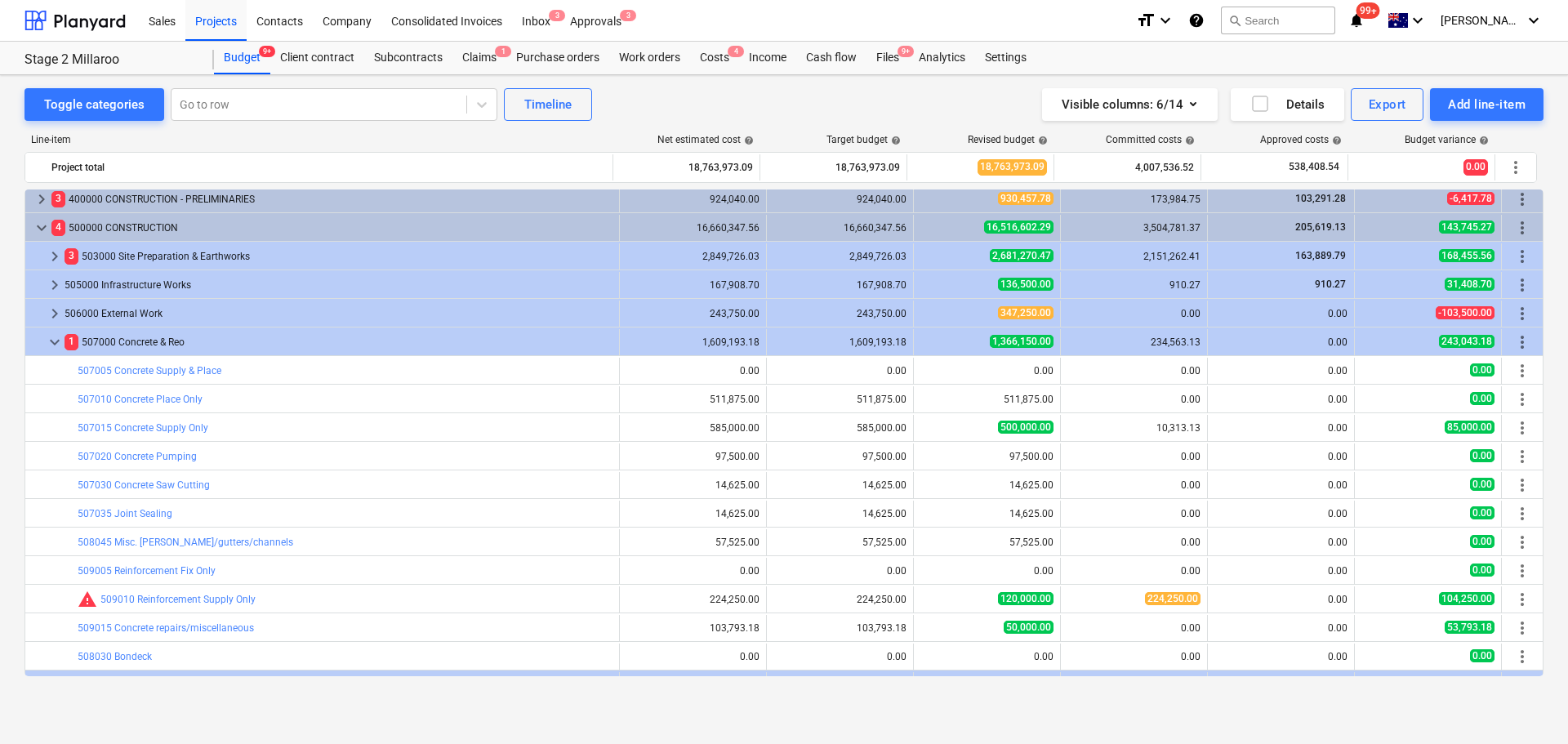
scroll to position [137, 0]
